Goal: Ask a question

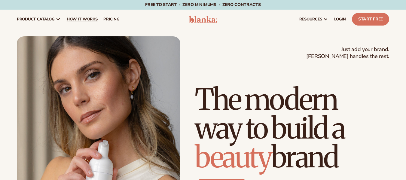
click at [81, 21] on span "How It Works" at bounding box center [82, 19] width 31 height 5
click at [114, 17] on span "pricing" at bounding box center [111, 19] width 16 height 5
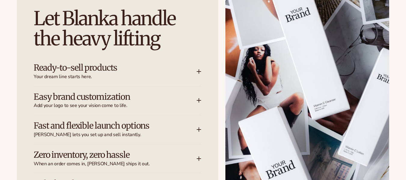
scroll to position [770, 0]
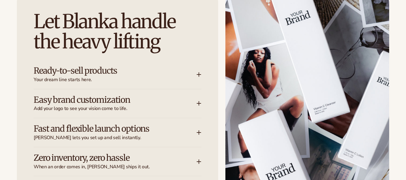
click at [197, 72] on icon at bounding box center [199, 74] width 5 height 5
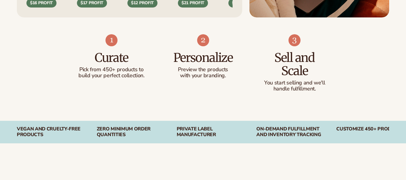
scroll to position [0, 0]
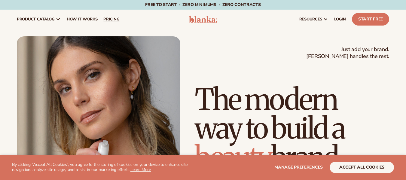
click at [113, 17] on span "pricing" at bounding box center [111, 19] width 16 height 5
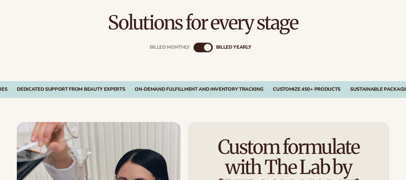
scroll to position [187, 0]
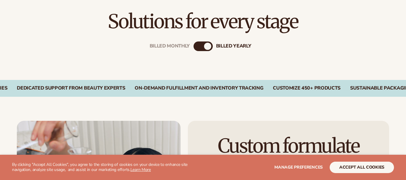
click at [205, 50] on div "Billed Monthly billed Yearly" at bounding box center [203, 47] width 19 height 10
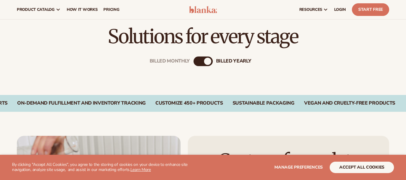
scroll to position [157, 0]
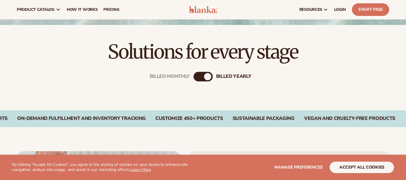
click at [201, 76] on div "Billed Monthly billed Yearly" at bounding box center [203, 77] width 19 height 10
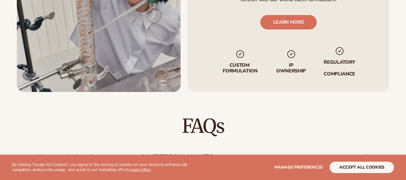
scroll to position [403, 0]
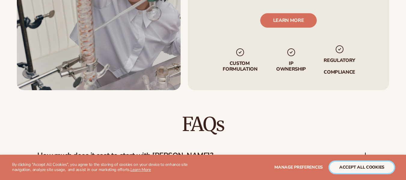
click at [342, 167] on button "accept all cookies" at bounding box center [362, 167] width 64 height 11
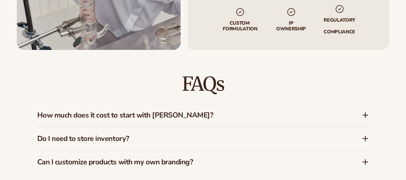
scroll to position [445, 0]
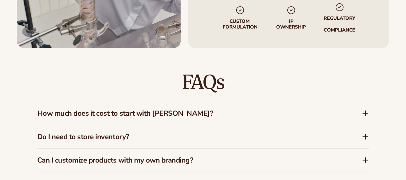
click at [259, 112] on h3 "How much does it cost to start with Blanka?" at bounding box center [190, 113] width 307 height 9
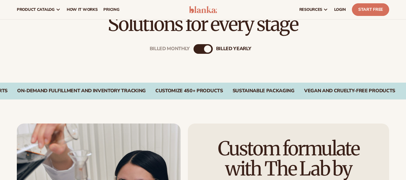
scroll to position [175, 0]
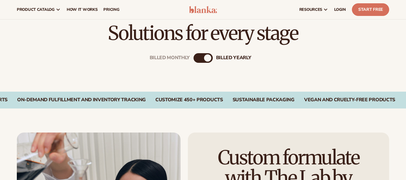
click at [196, 56] on div "Billed Monthly" at bounding box center [197, 57] width 7 height 7
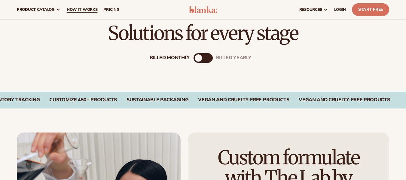
click at [85, 9] on span "How It Works" at bounding box center [82, 9] width 31 height 5
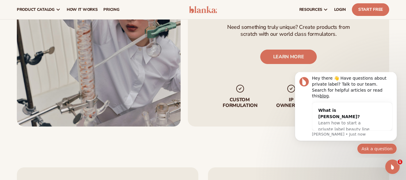
click at [378, 145] on button "Ask a question" at bounding box center [377, 148] width 40 height 11
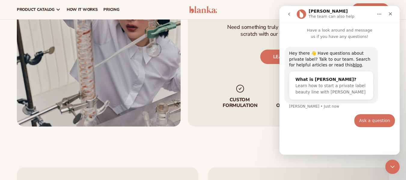
click at [361, 121] on div "Ask a question • Just now" at bounding box center [375, 120] width 41 height 13
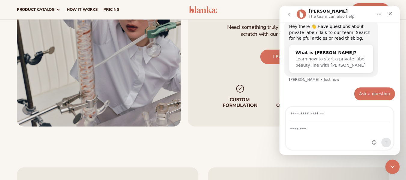
scroll to position [27, 0]
click at [311, 111] on input "*******" at bounding box center [340, 114] width 100 height 15
type input "**********"
click at [302, 133] on div "Intercom messenger" at bounding box center [340, 136] width 108 height 27
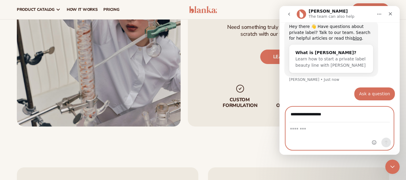
click at [304, 127] on textarea "Message…" at bounding box center [340, 128] width 108 height 10
type textarea "**********"
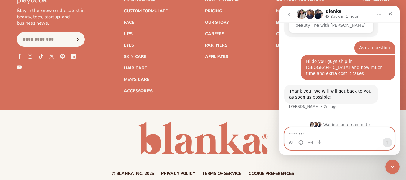
scroll to position [1396, 0]
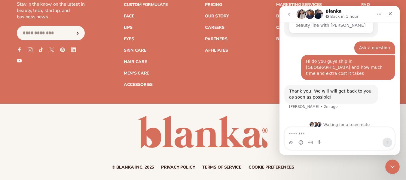
click at [330, 11] on h1 "Blanka" at bounding box center [334, 11] width 16 height 5
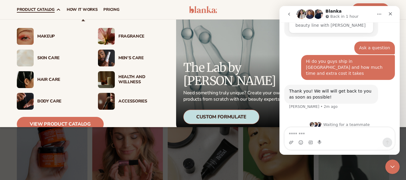
scroll to position [21, 0]
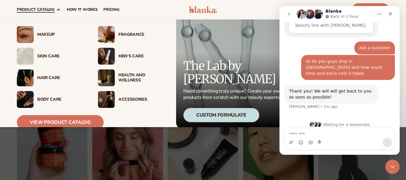
click at [49, 54] on div "Skin Care" at bounding box center [61, 56] width 49 height 5
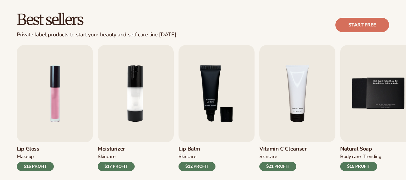
scroll to position [178, 0]
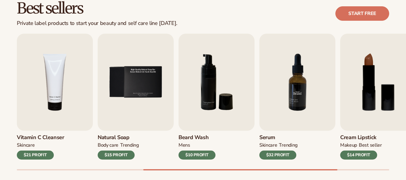
click at [286, 97] on img "7 / 9" at bounding box center [298, 82] width 76 height 97
click at [269, 139] on h3 "Serum" at bounding box center [279, 137] width 38 height 7
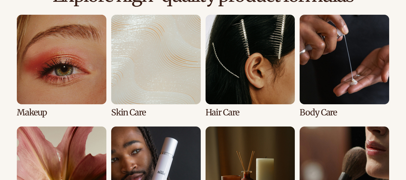
scroll to position [452, 0]
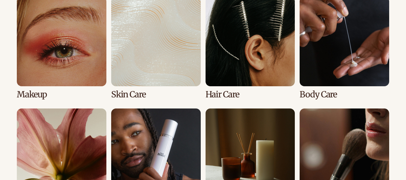
click at [174, 46] on link "2 / 8" at bounding box center [156, 48] width 90 height 103
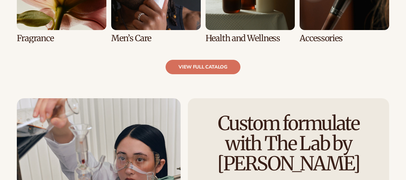
scroll to position [634, 0]
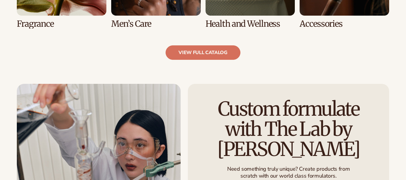
click at [174, 46] on link "view full catalog" at bounding box center [203, 52] width 75 height 14
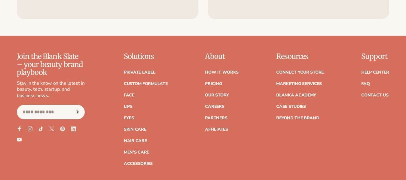
scroll to position [1025, 0]
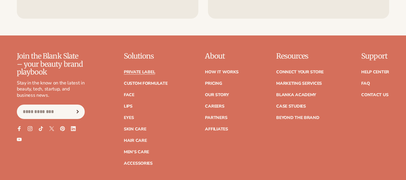
click at [145, 71] on link "Private label" at bounding box center [139, 72] width 31 height 4
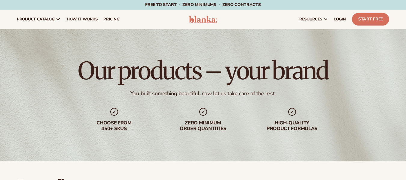
click at [213, 22] on img at bounding box center [203, 19] width 28 height 7
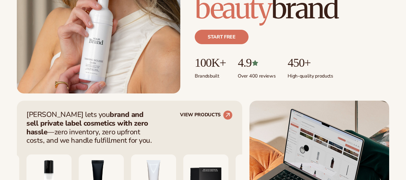
scroll to position [152, 0]
